Goal: Check status: Check status

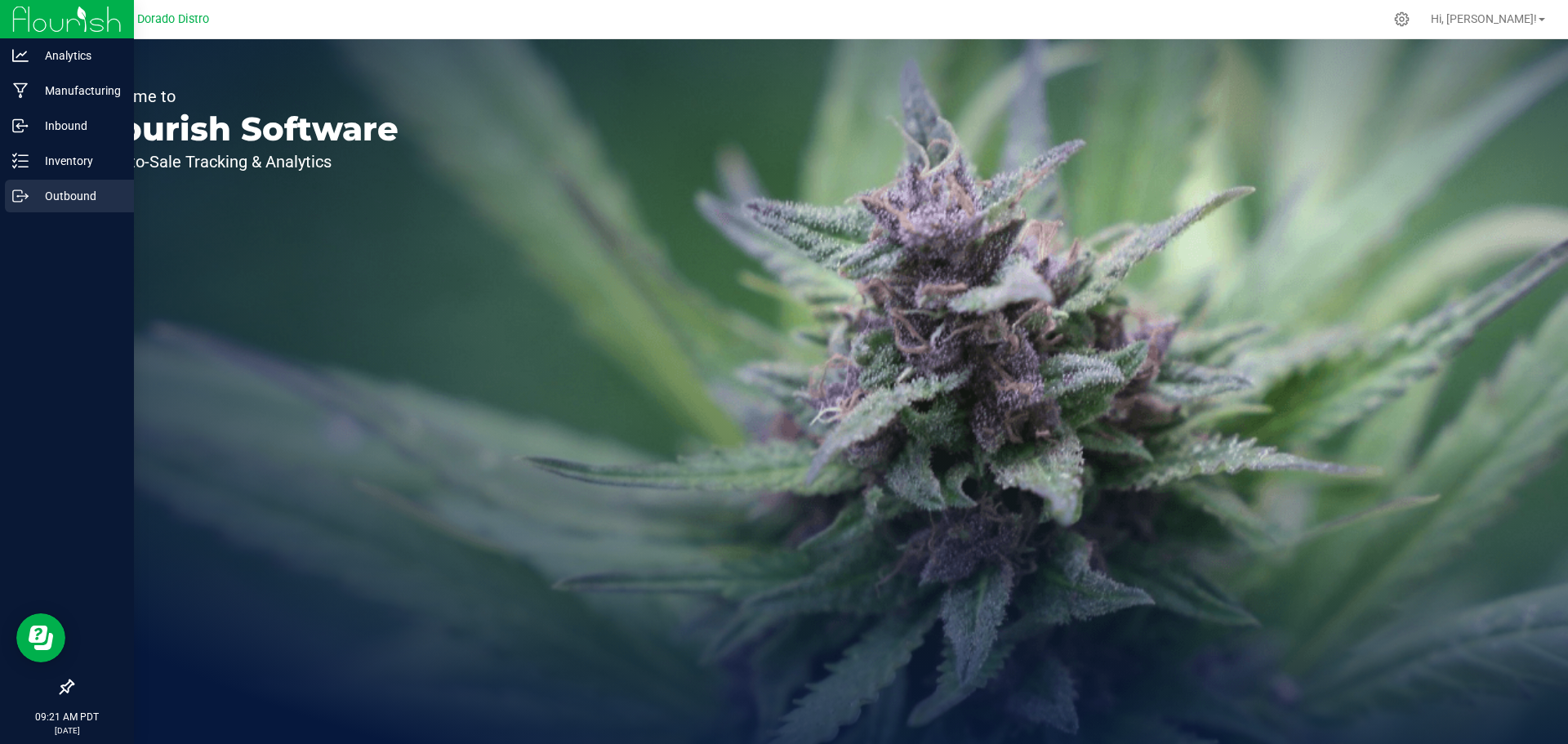
click at [68, 193] on p "Outbound" at bounding box center [77, 196] width 98 height 20
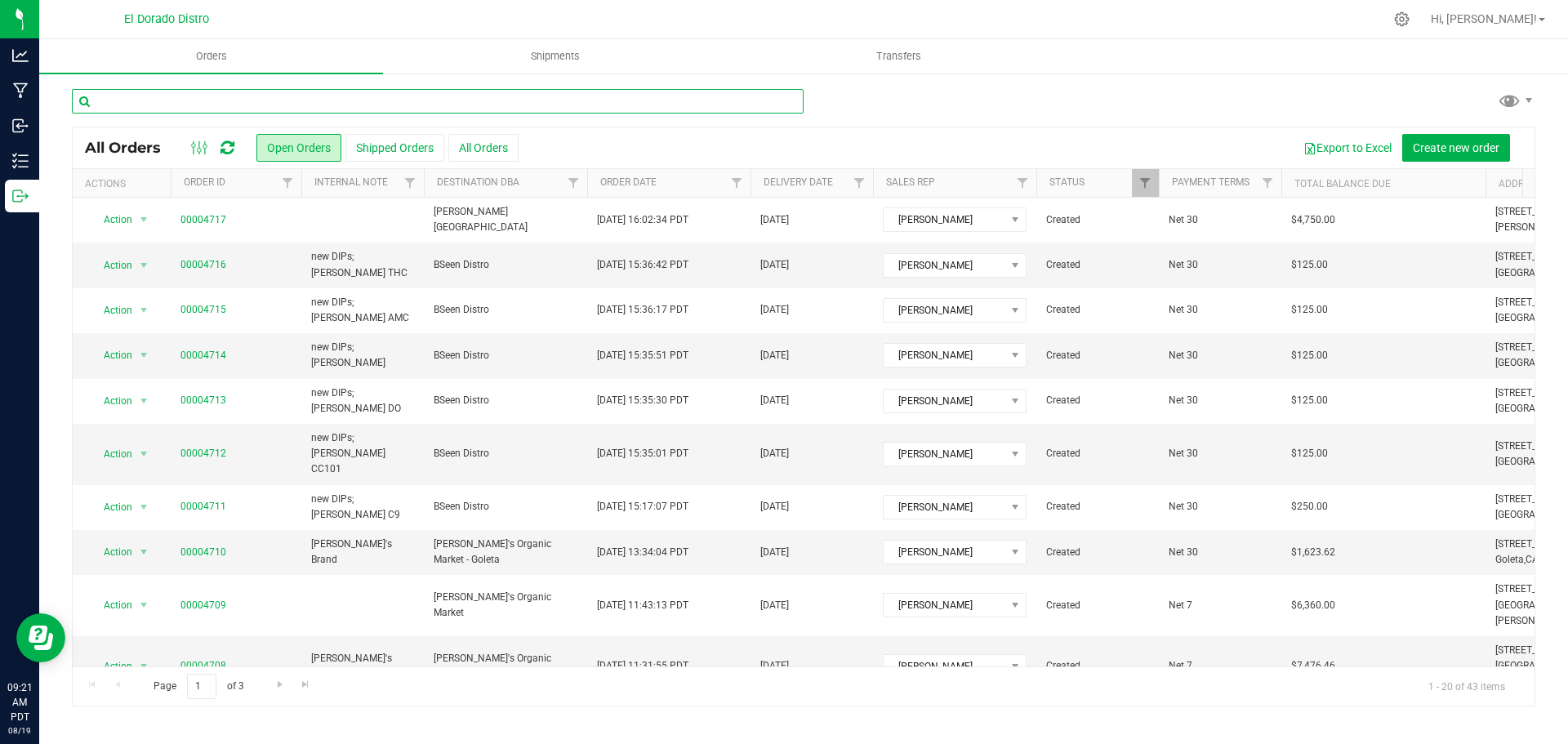
click at [630, 108] on input "text" at bounding box center [437, 101] width 731 height 25
paste input "HBSDBJO250801"
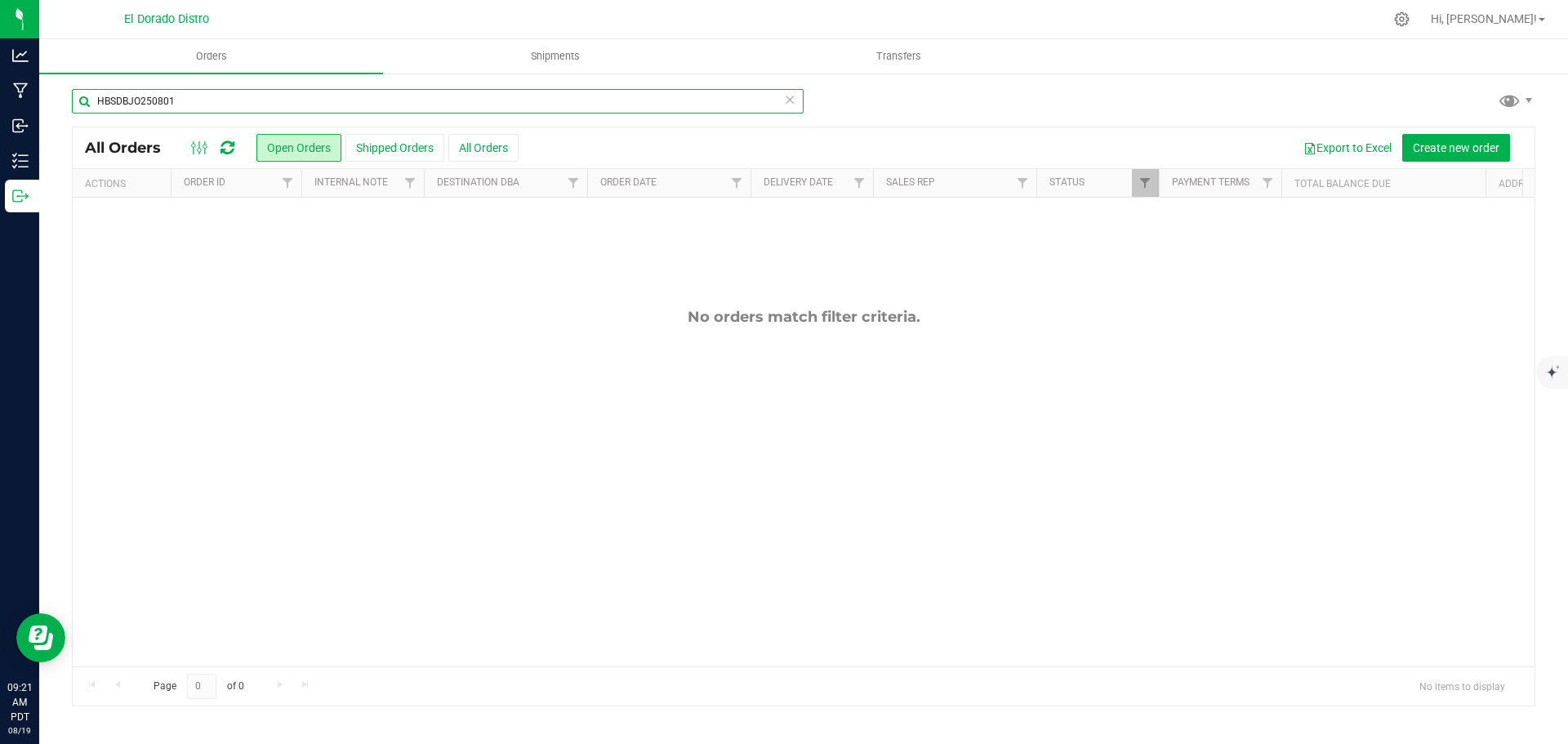
type input "HBSDBJO250801"
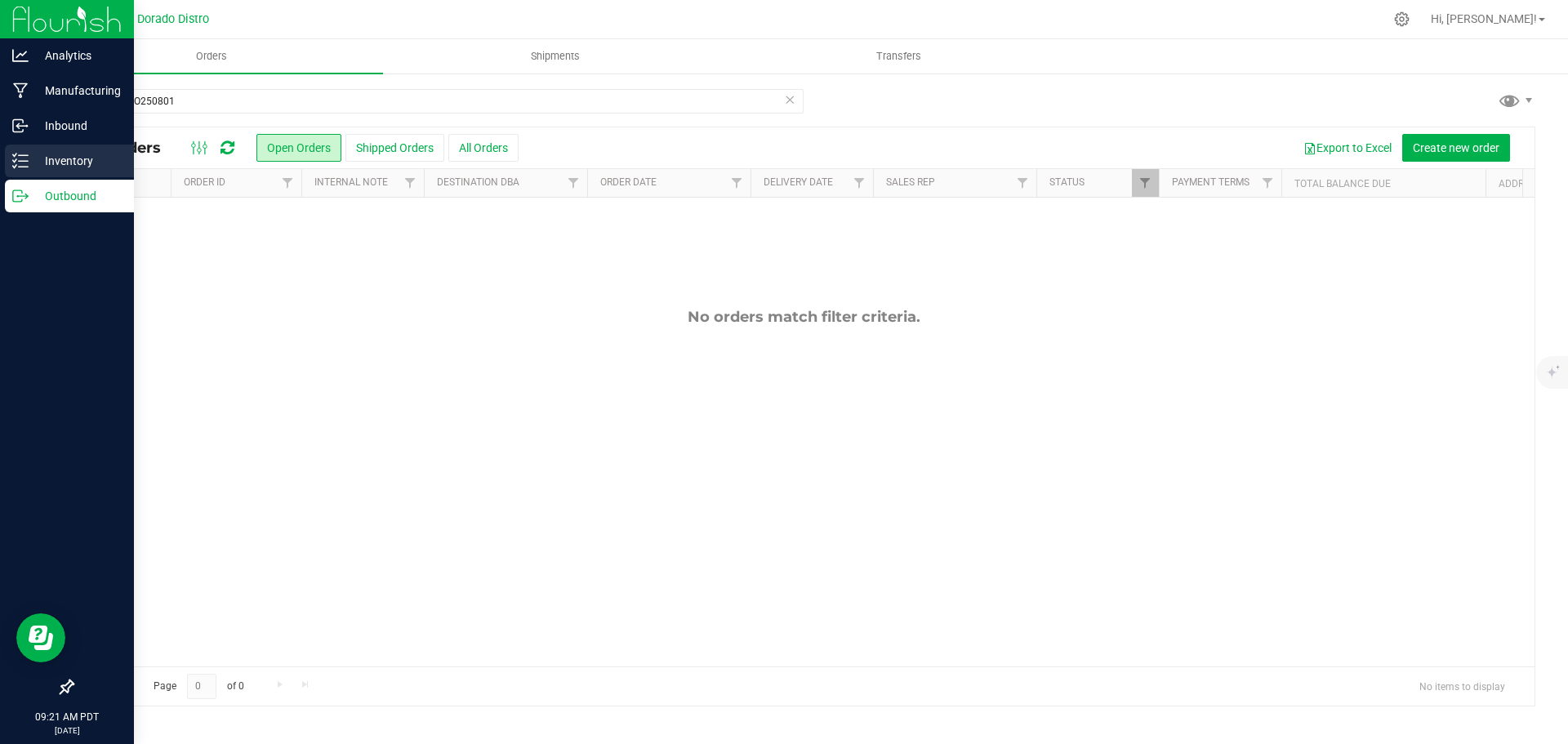
click at [69, 158] on p "Inventory" at bounding box center [77, 161] width 98 height 20
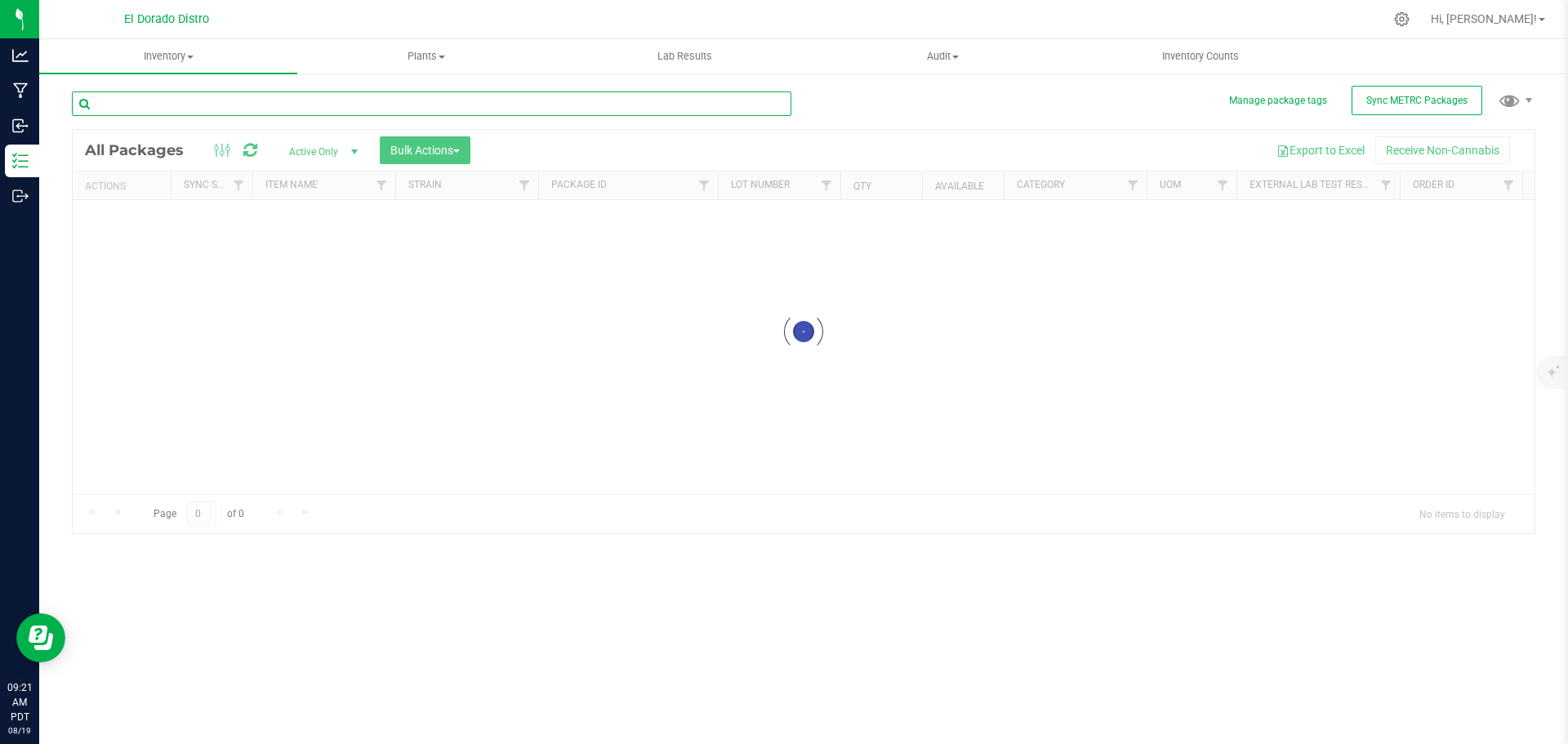
click at [248, 95] on input "text" at bounding box center [431, 104] width 720 height 25
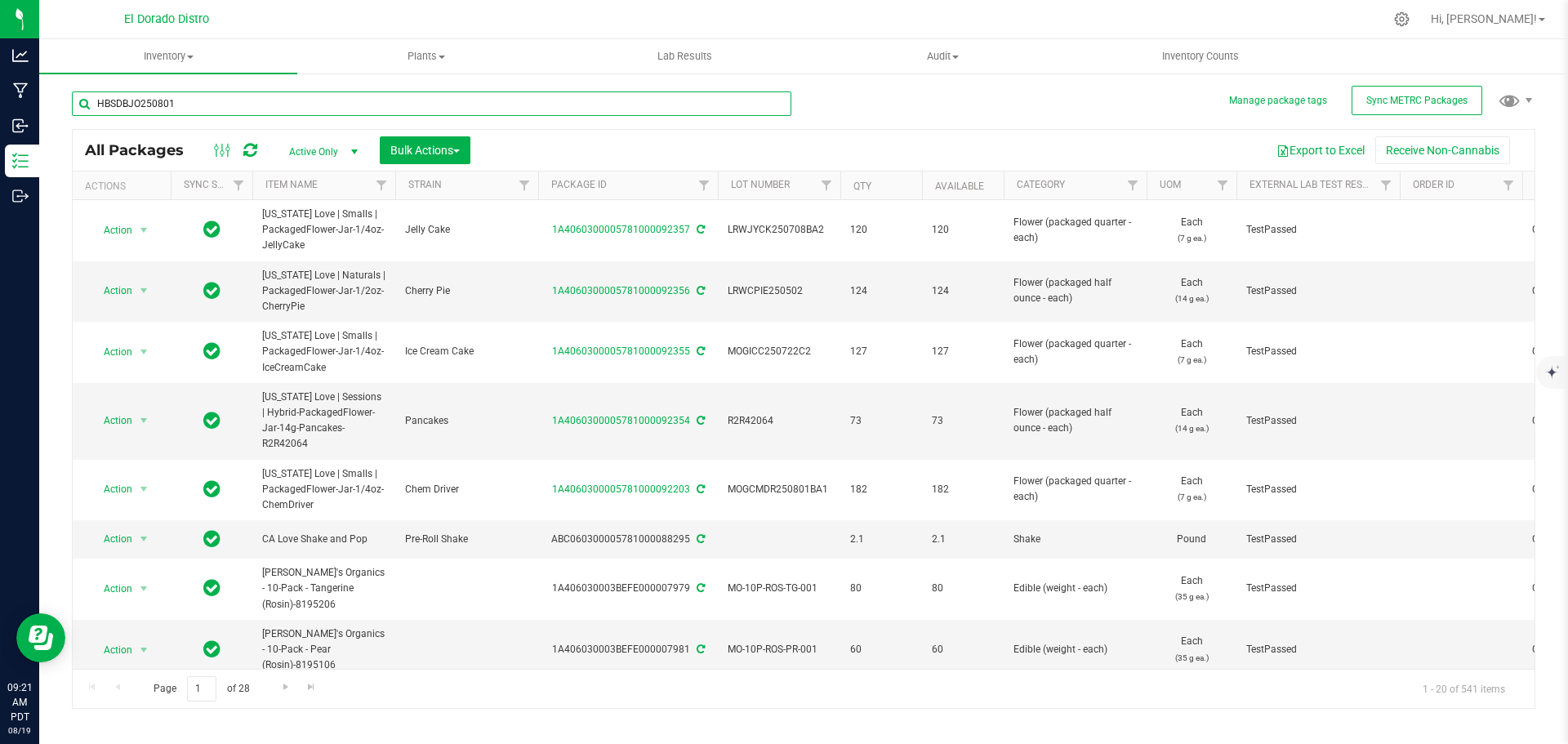
type input "HBSDBJO250801"
